Goal: Check status: Check status

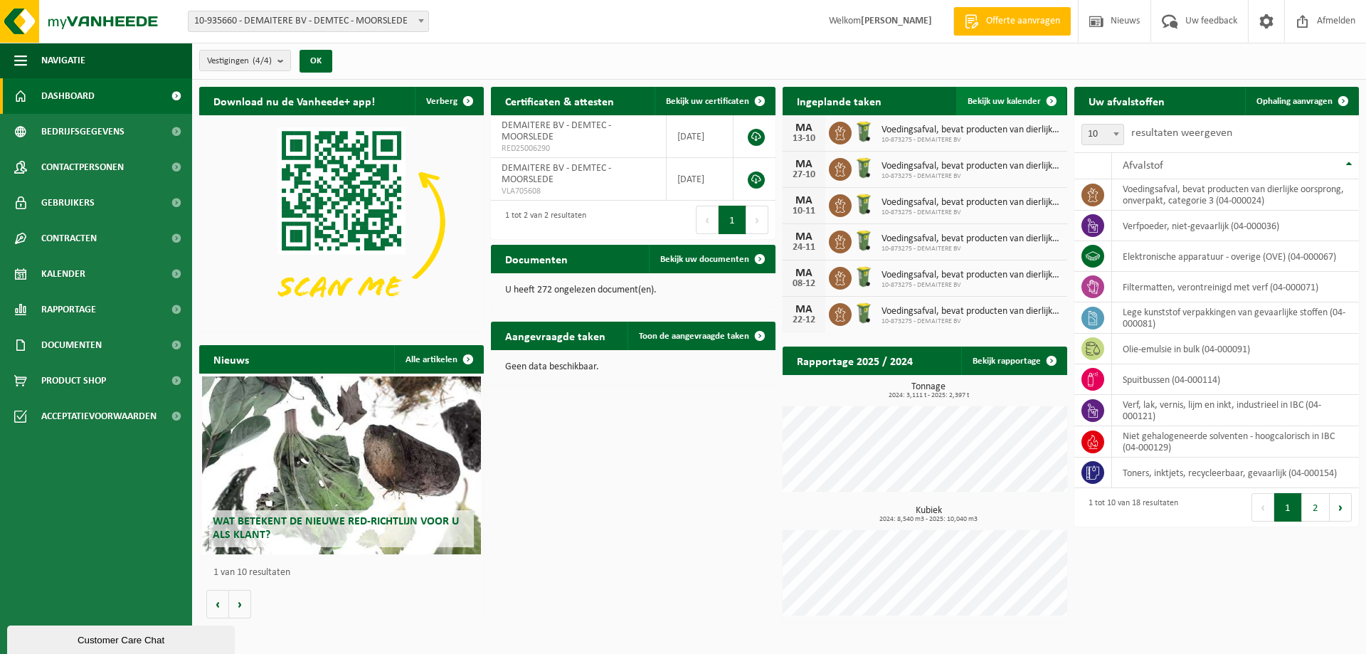
click at [1000, 97] on span "Bekijk uw kalender" at bounding box center [1004, 101] width 73 height 9
